Goal: Communication & Community: Answer question/provide support

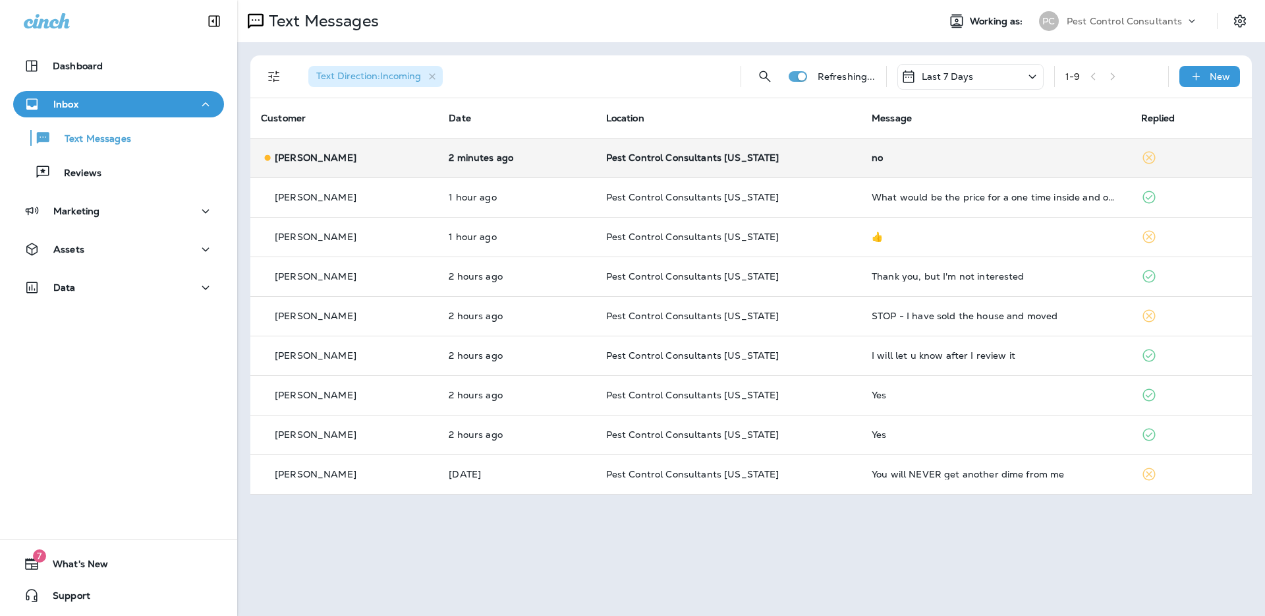
click at [363, 156] on div "[PERSON_NAME]" at bounding box center [344, 158] width 167 height 14
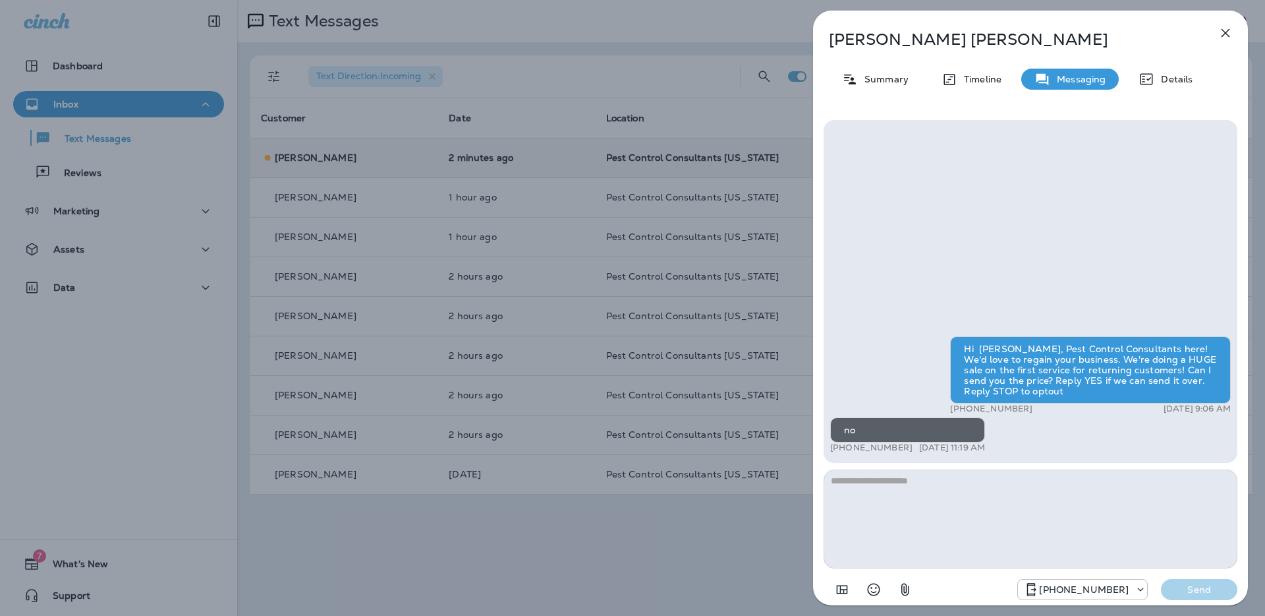
click at [1224, 33] on icon "button" at bounding box center [1226, 33] width 16 height 16
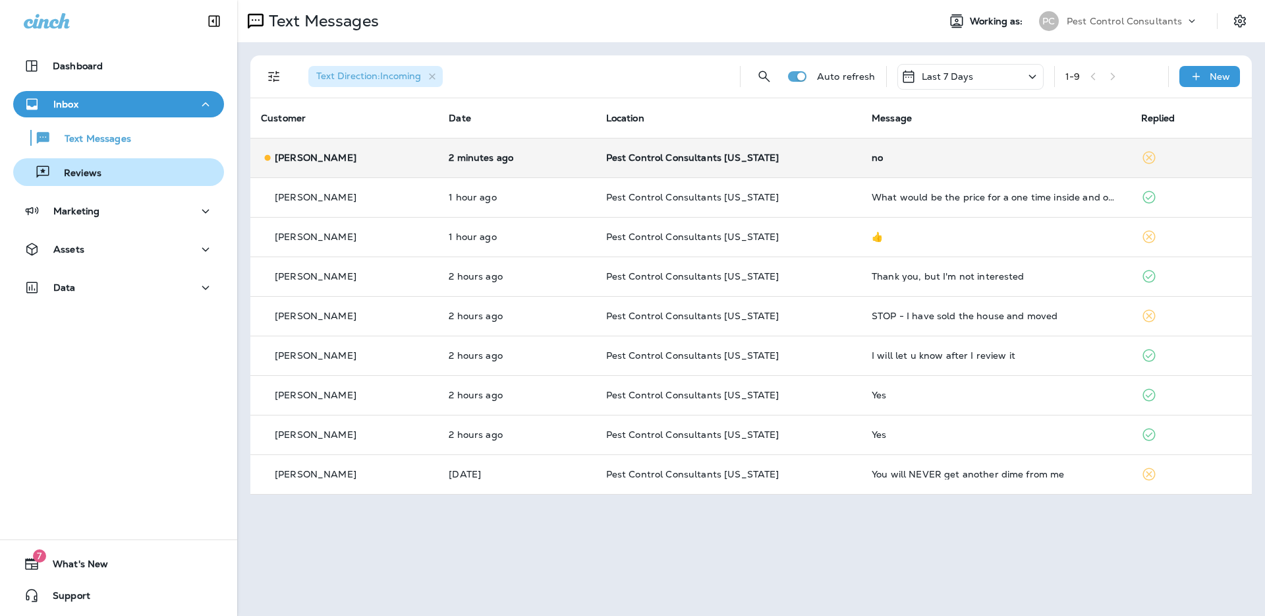
click at [128, 173] on div "Reviews" at bounding box center [118, 172] width 200 height 20
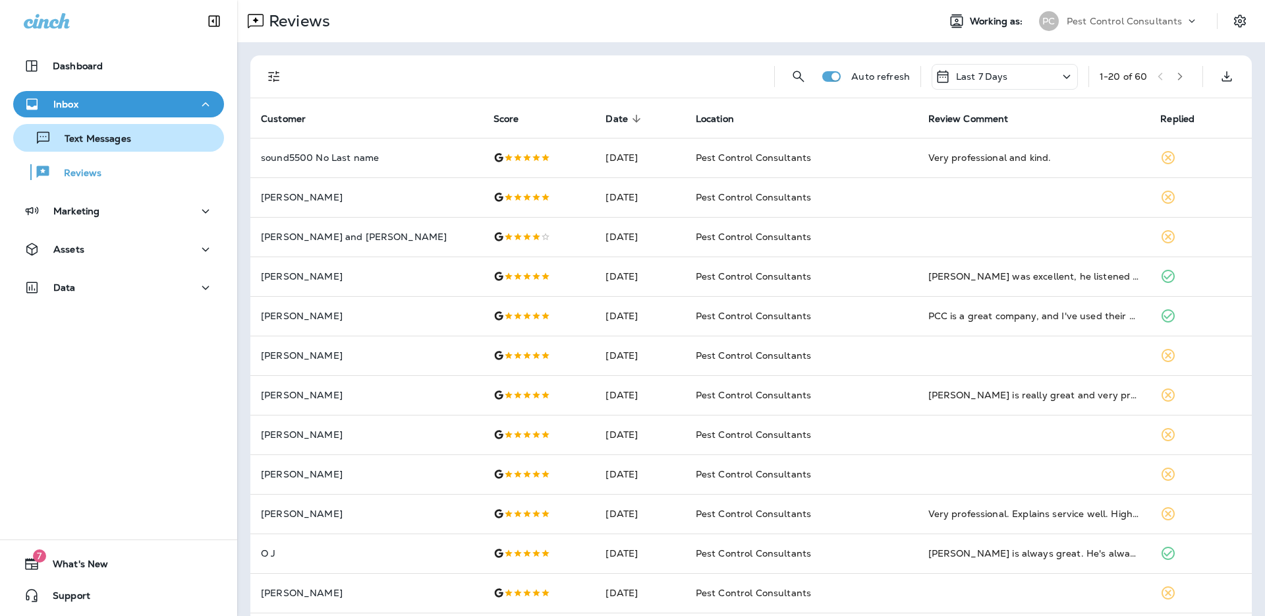
click at [132, 140] on div "Text Messages" at bounding box center [118, 138] width 200 height 20
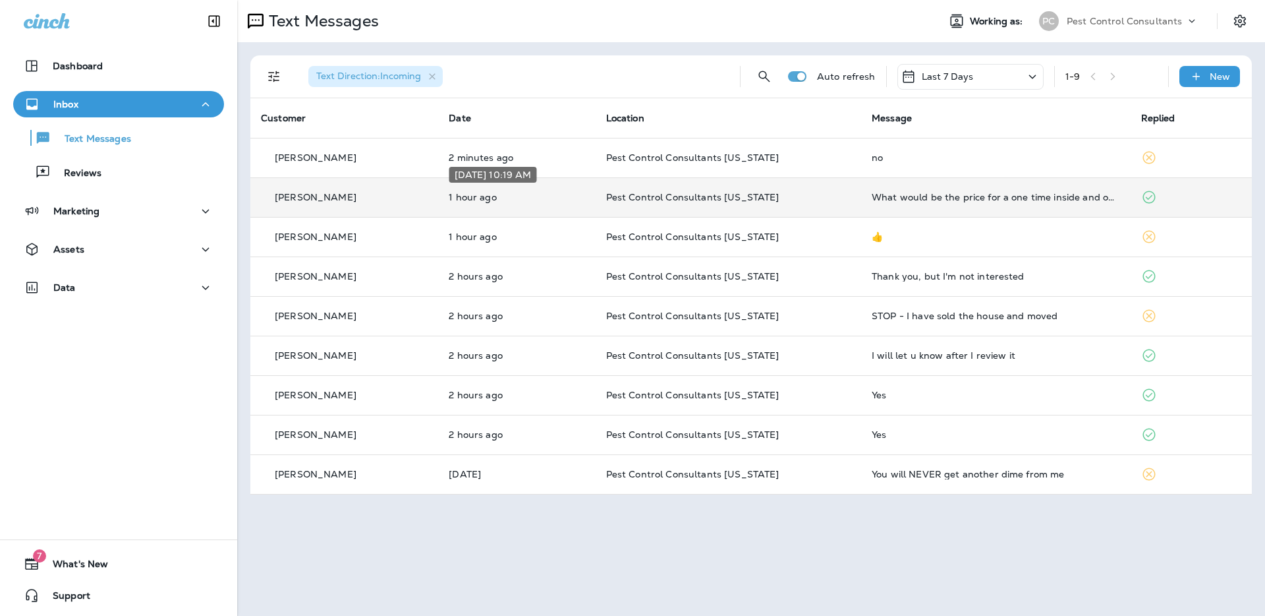
click at [556, 200] on p "1 hour ago" at bounding box center [517, 197] width 136 height 11
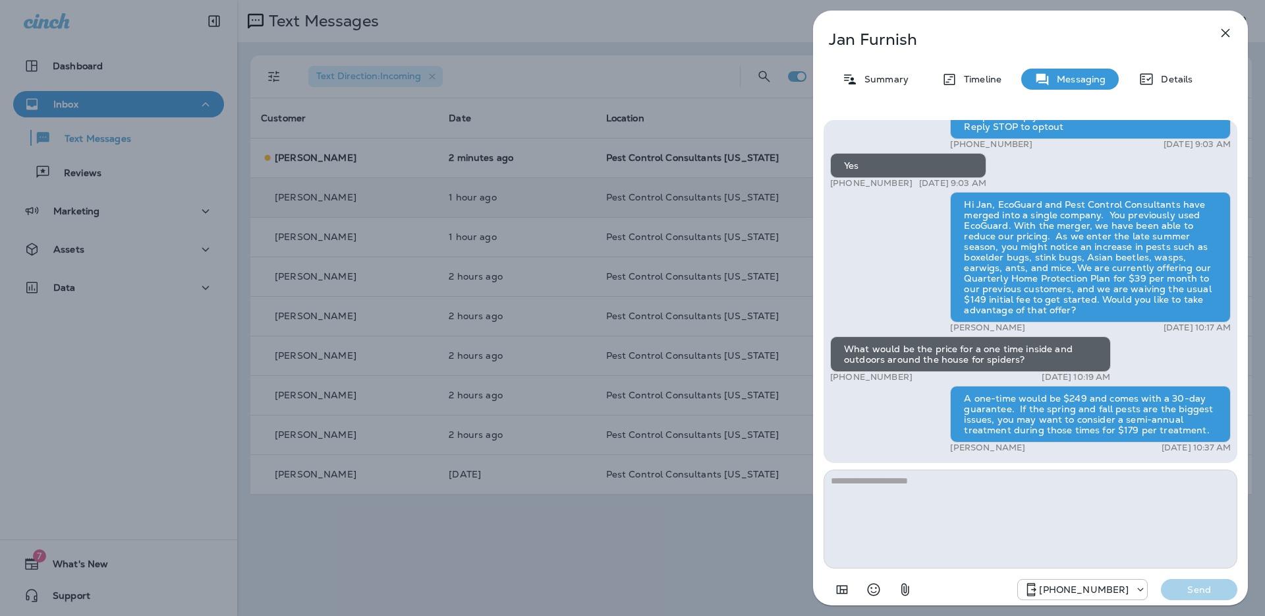
click at [98, 154] on div "[PERSON_NAME] Summary Timeline Messaging Details Hi Jan, Pest Control Consultan…" at bounding box center [632, 308] width 1265 height 616
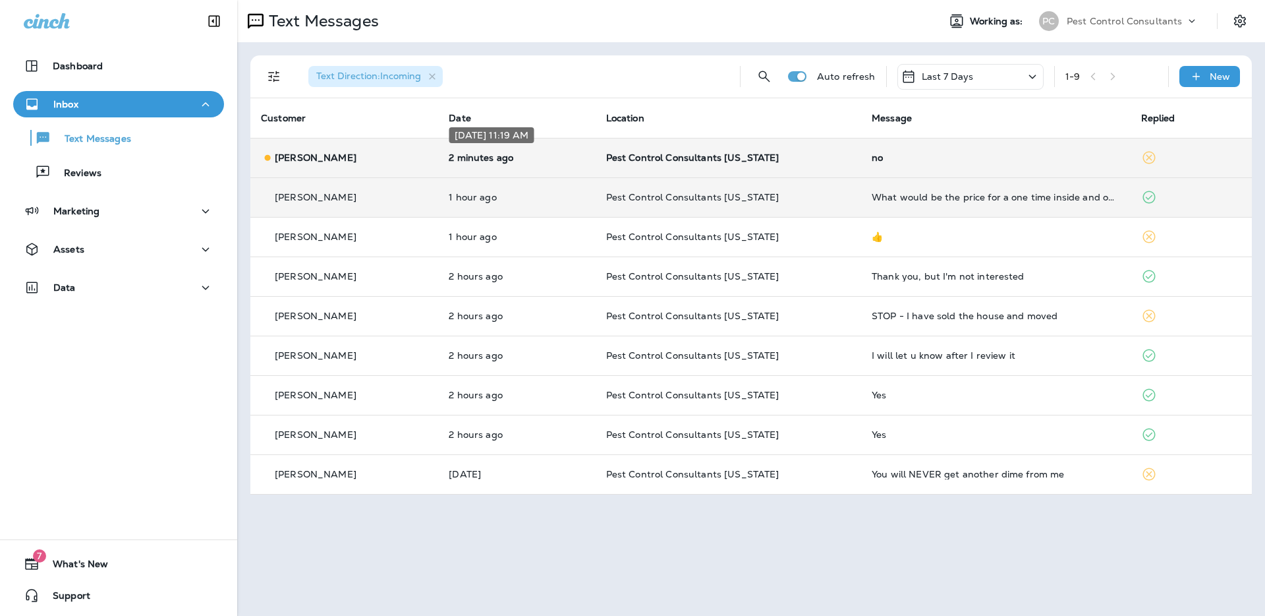
click at [453, 158] on p "2 minutes ago" at bounding box center [517, 157] width 136 height 11
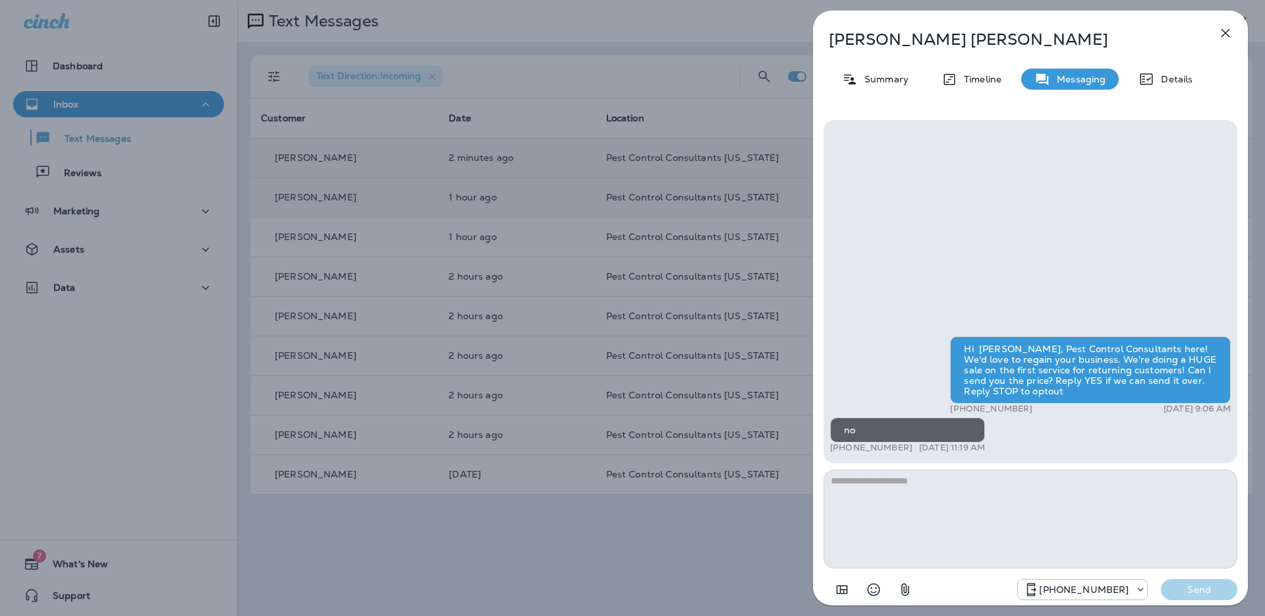
click at [1225, 34] on icon "button" at bounding box center [1226, 33] width 16 height 16
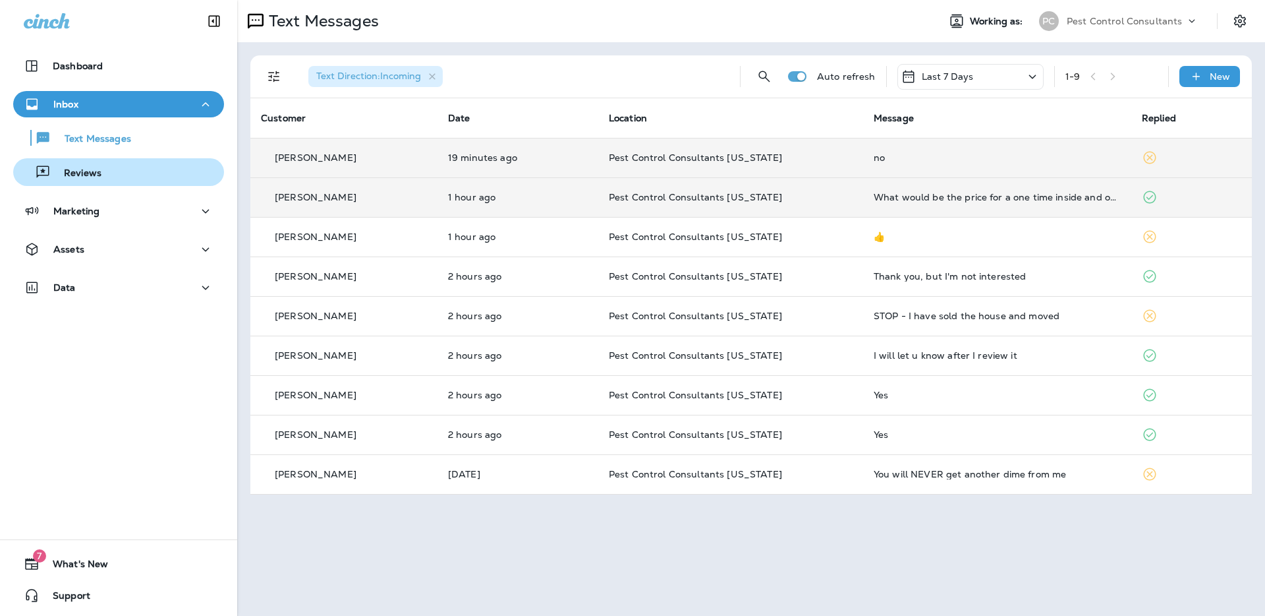
click at [141, 175] on div "Reviews" at bounding box center [118, 172] width 200 height 20
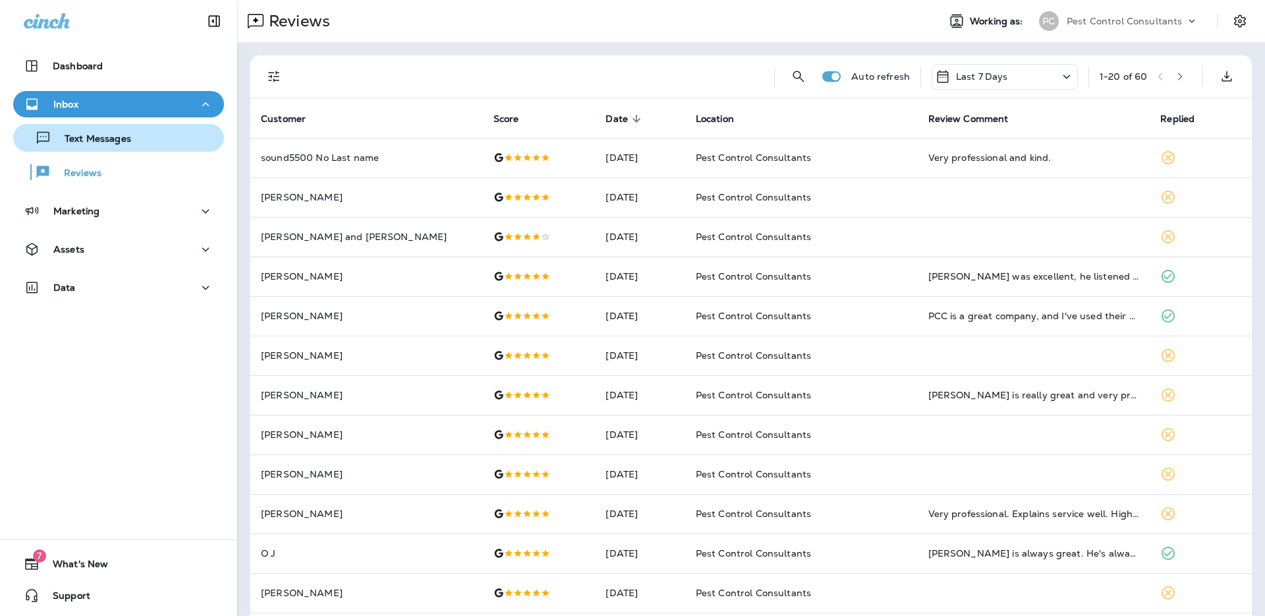
click at [154, 143] on div "Text Messages" at bounding box center [118, 138] width 200 height 20
